Goal: Contribute content

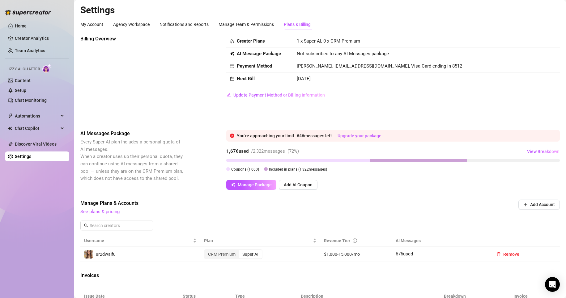
scroll to position [124, 0]
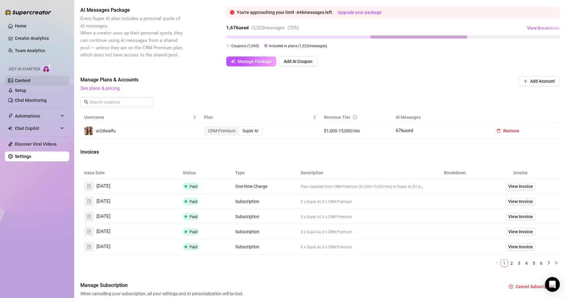
click at [31, 80] on link "Content" at bounding box center [23, 80] width 16 height 5
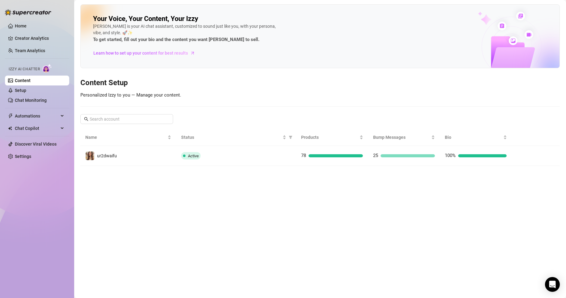
click at [171, 149] on td "ur2dwaifu" at bounding box center [128, 156] width 96 height 20
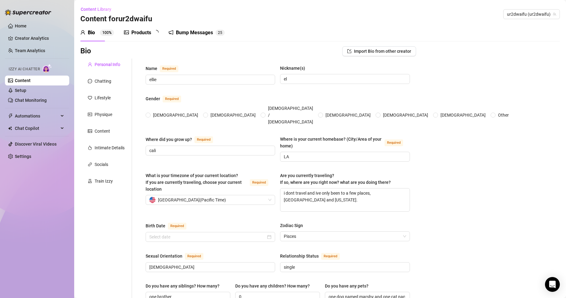
radio input "true"
type input "[DATE]"
